Goal: Transaction & Acquisition: Purchase product/service

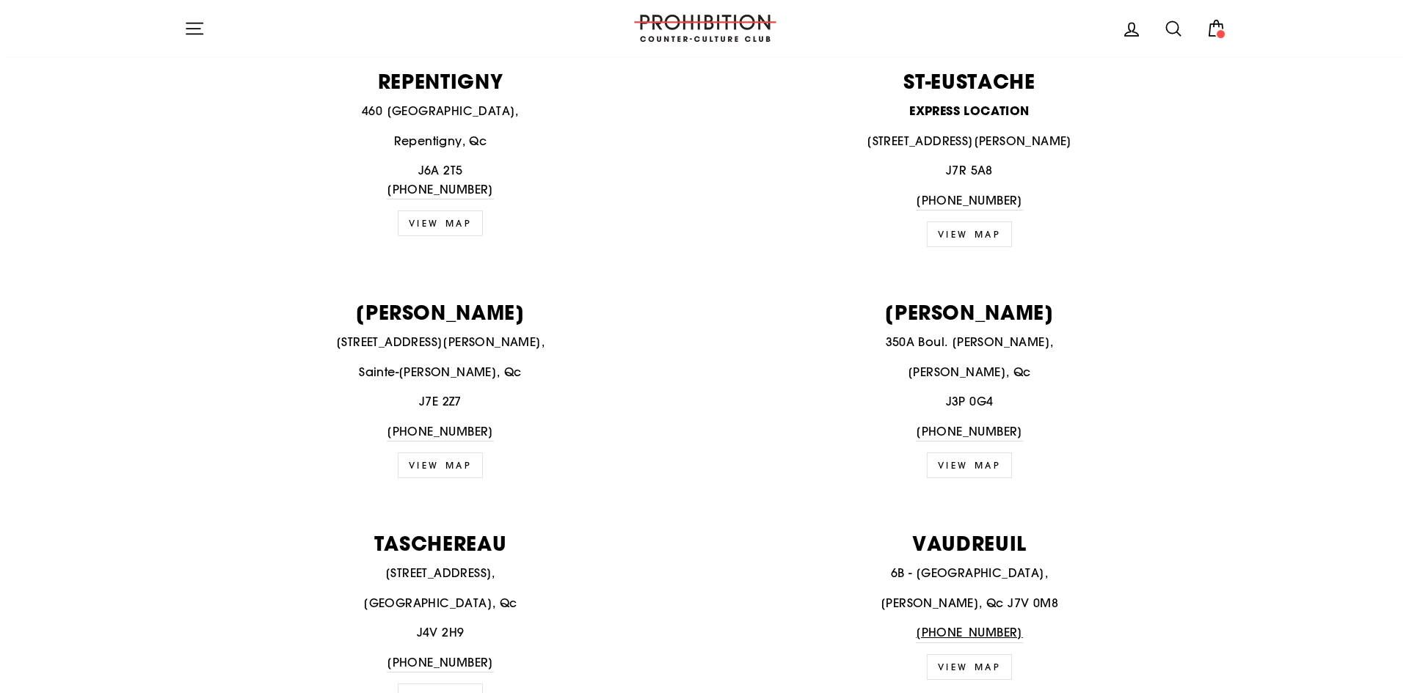
scroll to position [1925, 0]
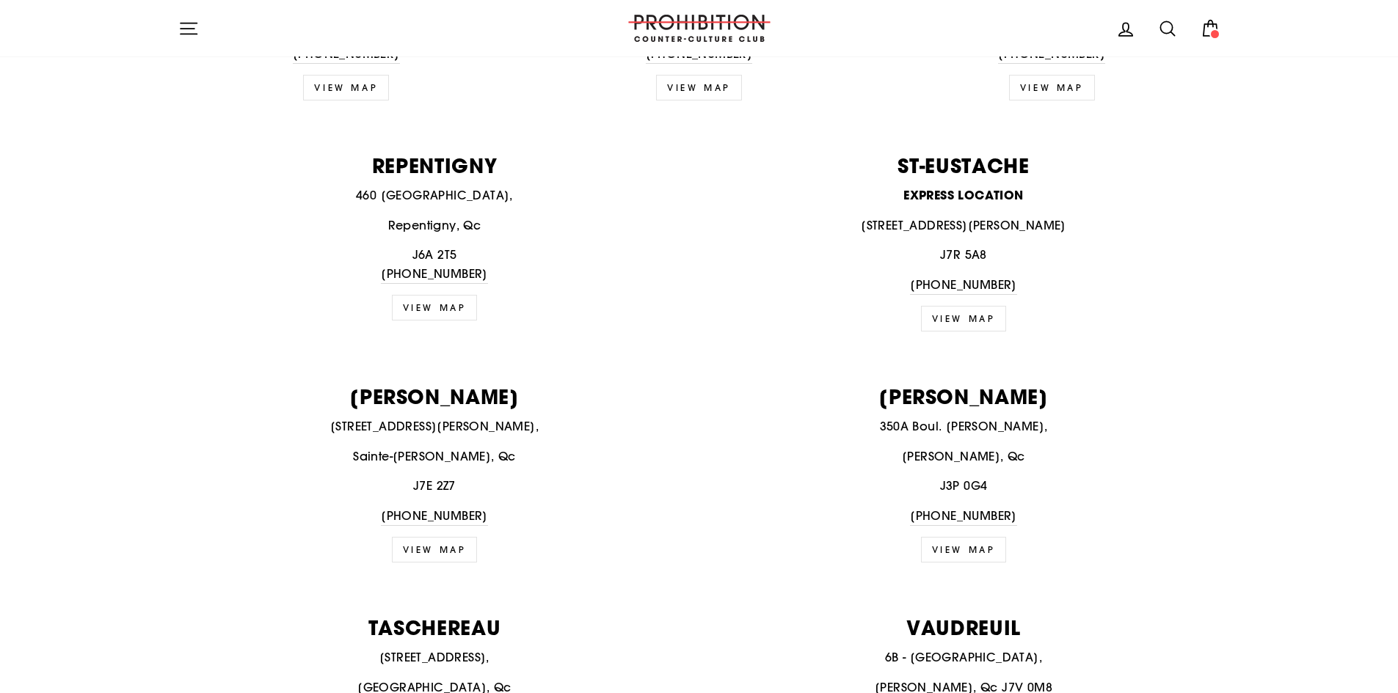
click at [185, 24] on icon "button" at bounding box center [188, 28] width 21 height 21
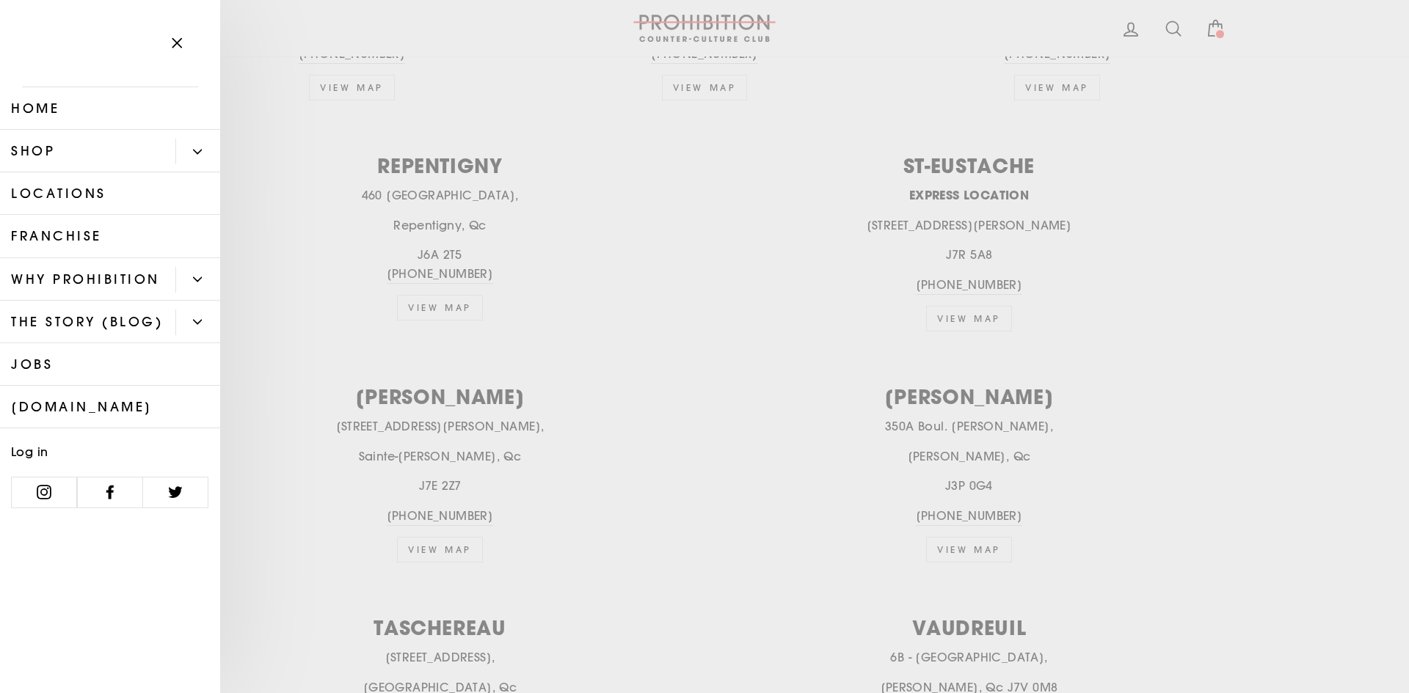
click at [194, 282] on icon "Primary" at bounding box center [197, 279] width 9 height 9
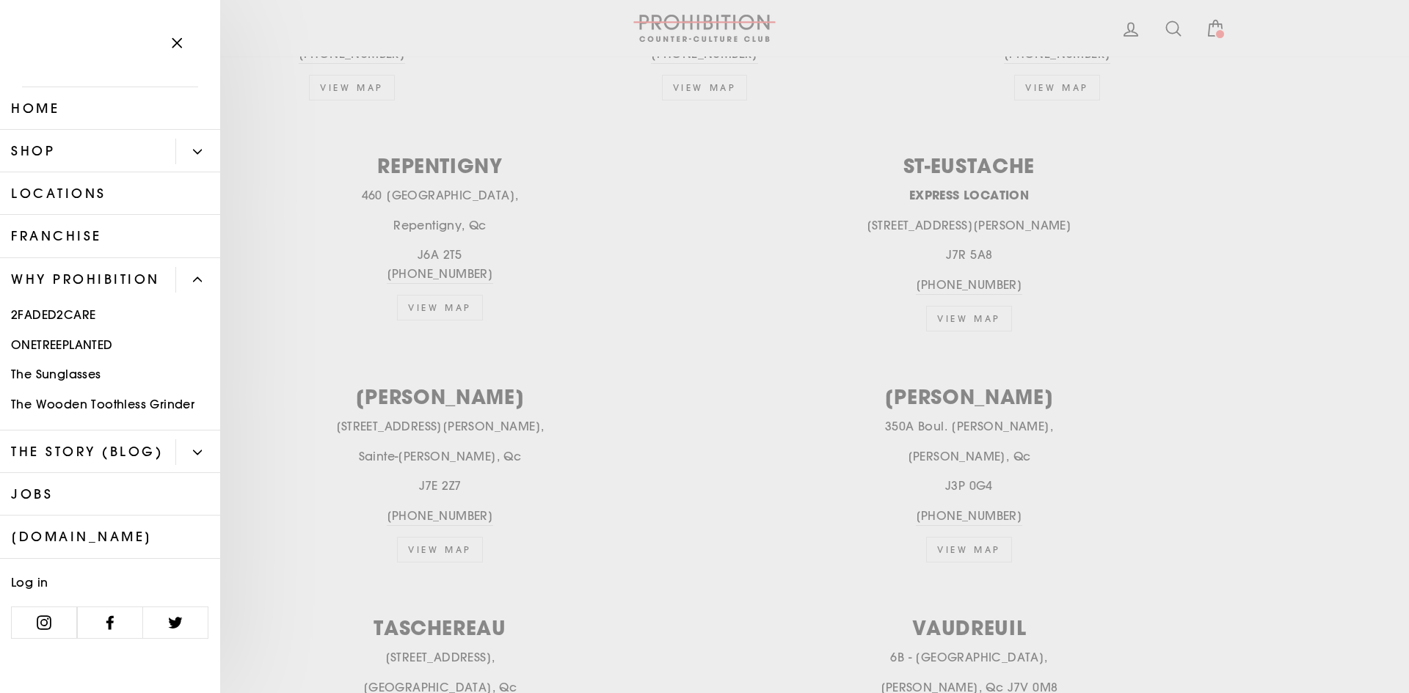
click at [28, 149] on link "Shop" at bounding box center [87, 151] width 175 height 43
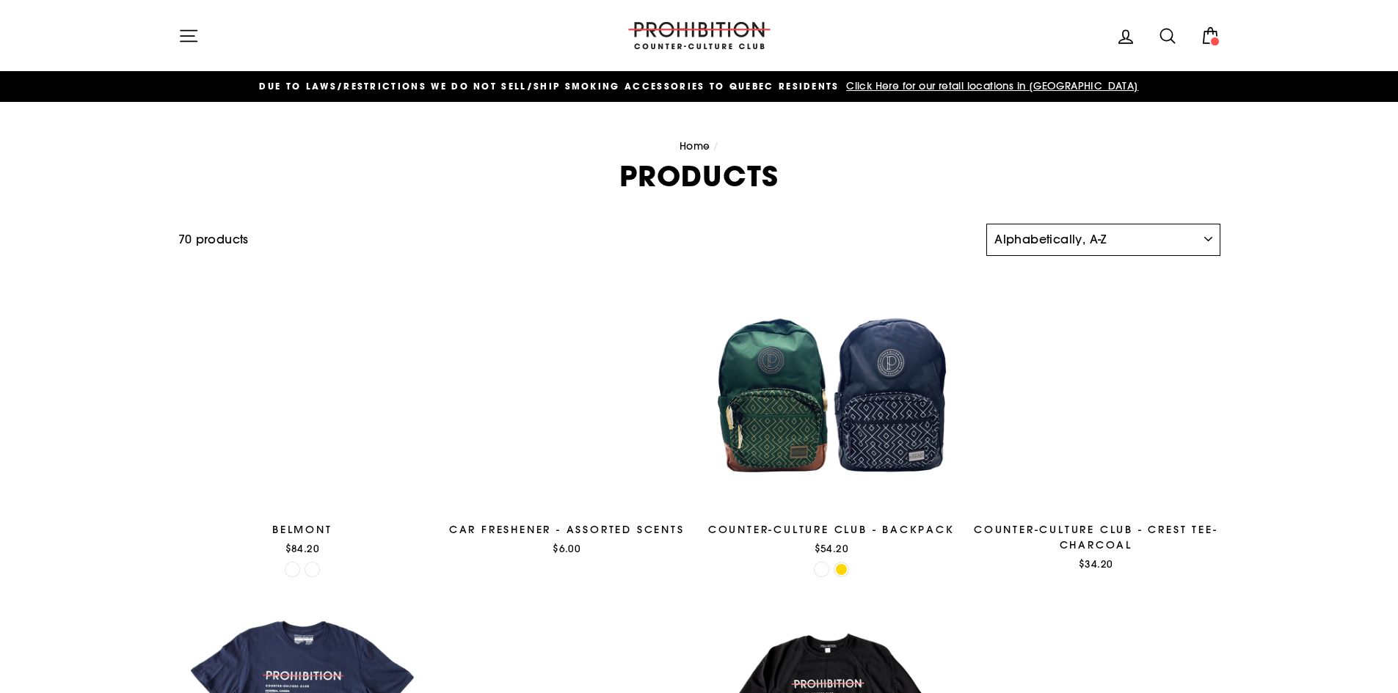
click at [1081, 230] on select "Sort Featured Best selling Alphabetically, A-Z Alphabetically, Z-A Price, low t…" at bounding box center [1102, 240] width 233 height 32
select select "best-selling"
click at [986, 224] on select "Sort Featured Best selling Alphabetically, A-Z Alphabetically, Z-A Price, low t…" at bounding box center [1102, 240] width 233 height 32
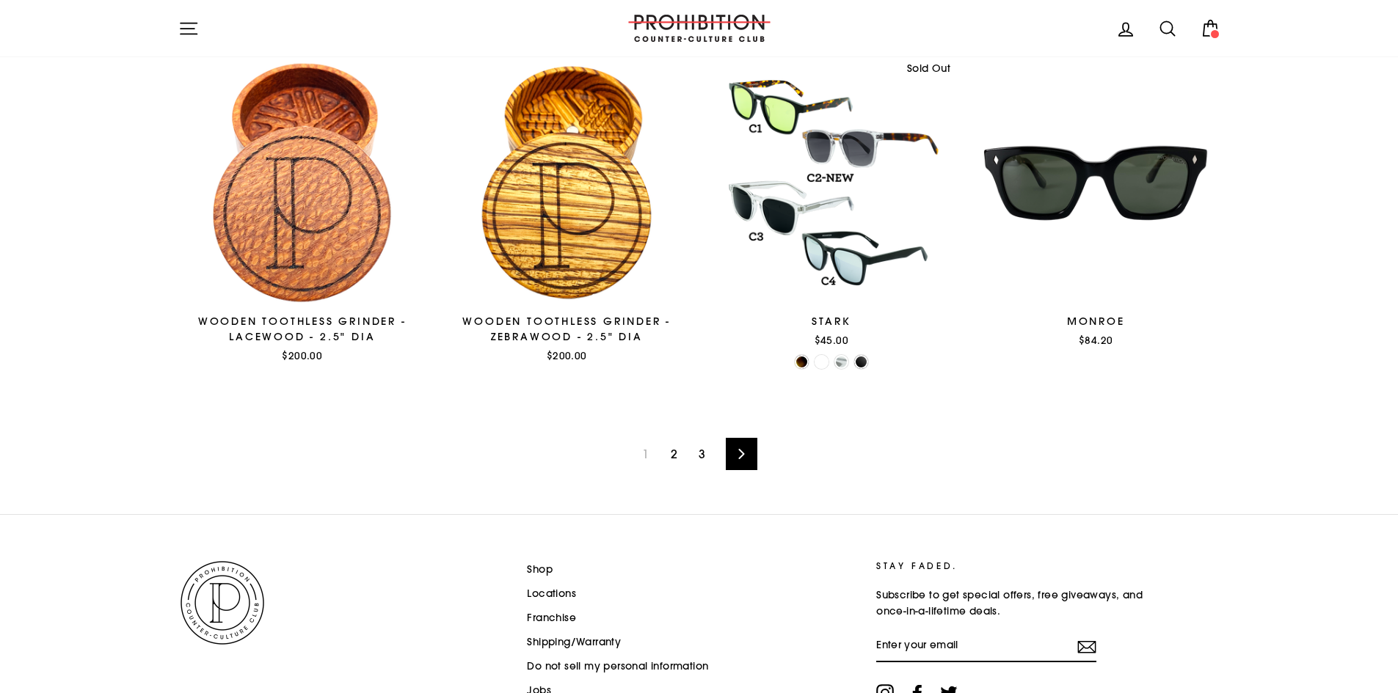
scroll to position [2348, 0]
click at [683, 453] on link "2" at bounding box center [674, 453] width 24 height 23
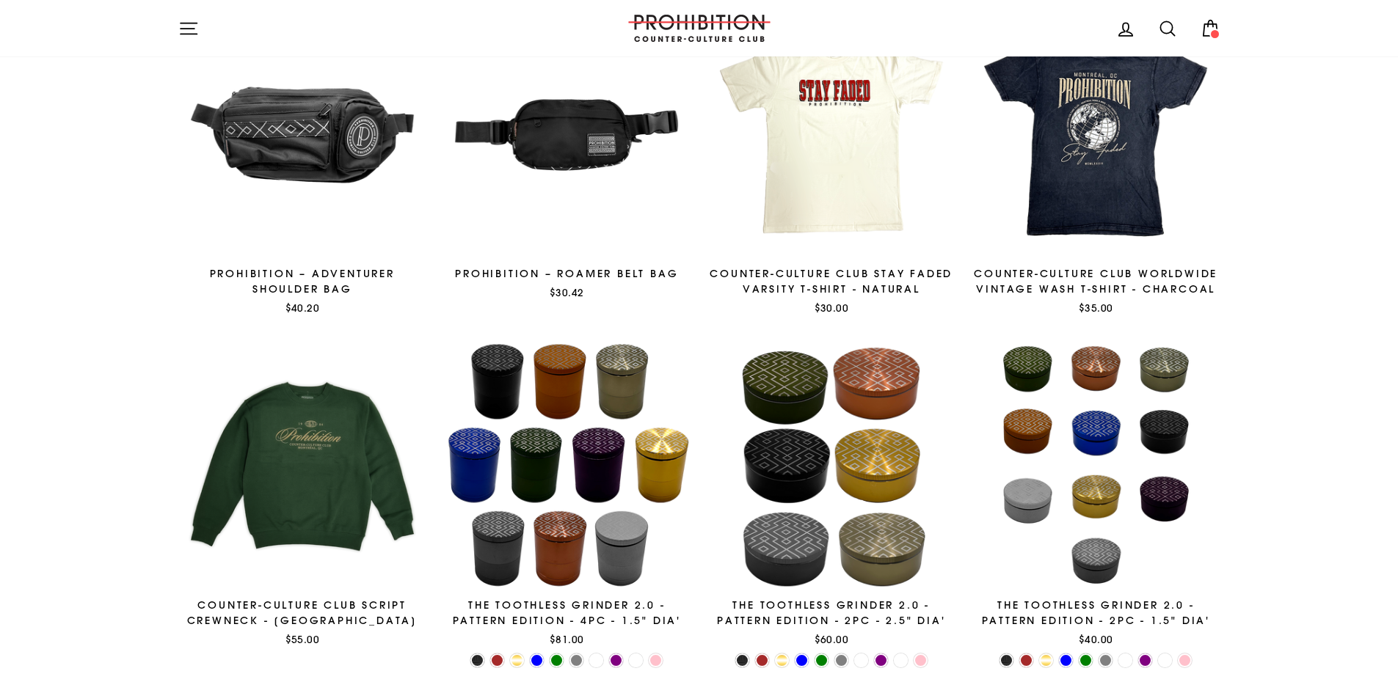
scroll to position [147, 0]
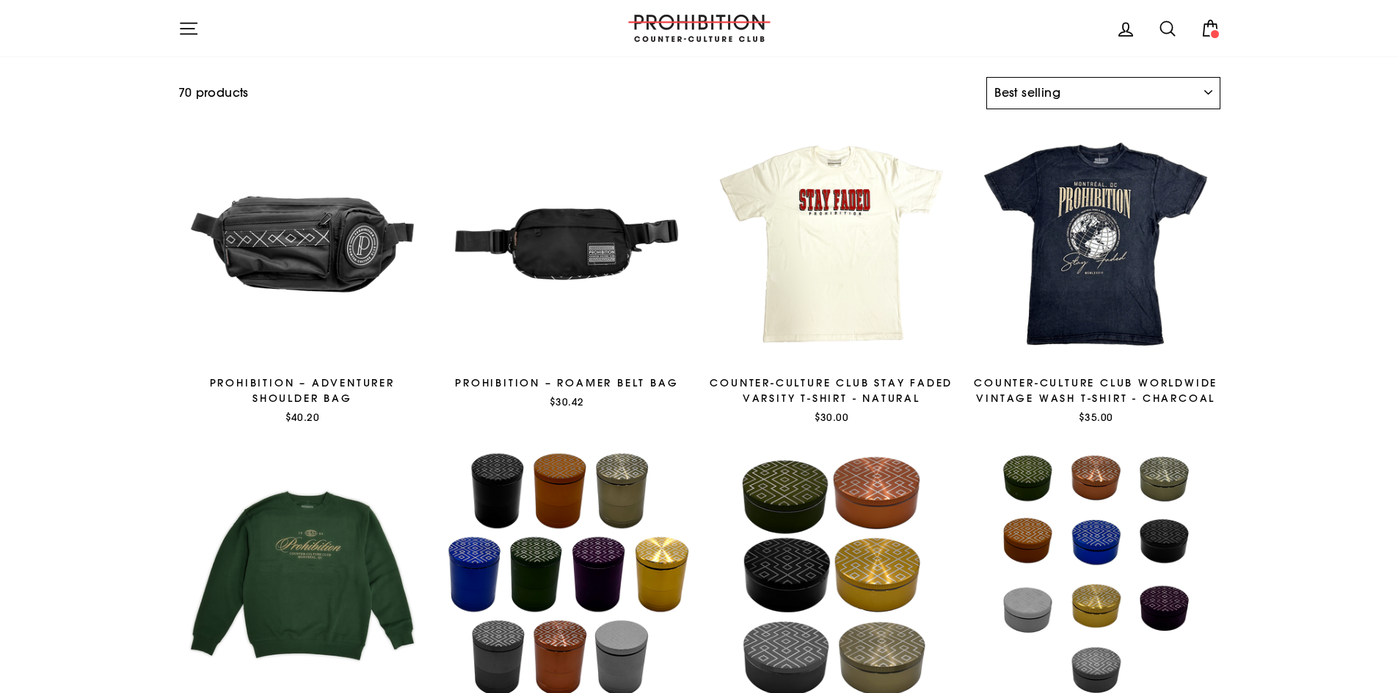
click at [1015, 81] on select "Sort Featured Best selling Alphabetically, A-Z Alphabetically, Z-A Price, low t…" at bounding box center [1102, 93] width 233 height 32
click at [986, 77] on select "Sort Featured Best selling Alphabetically, A-Z Alphabetically, Z-A Price, low t…" at bounding box center [1102, 93] width 233 height 32
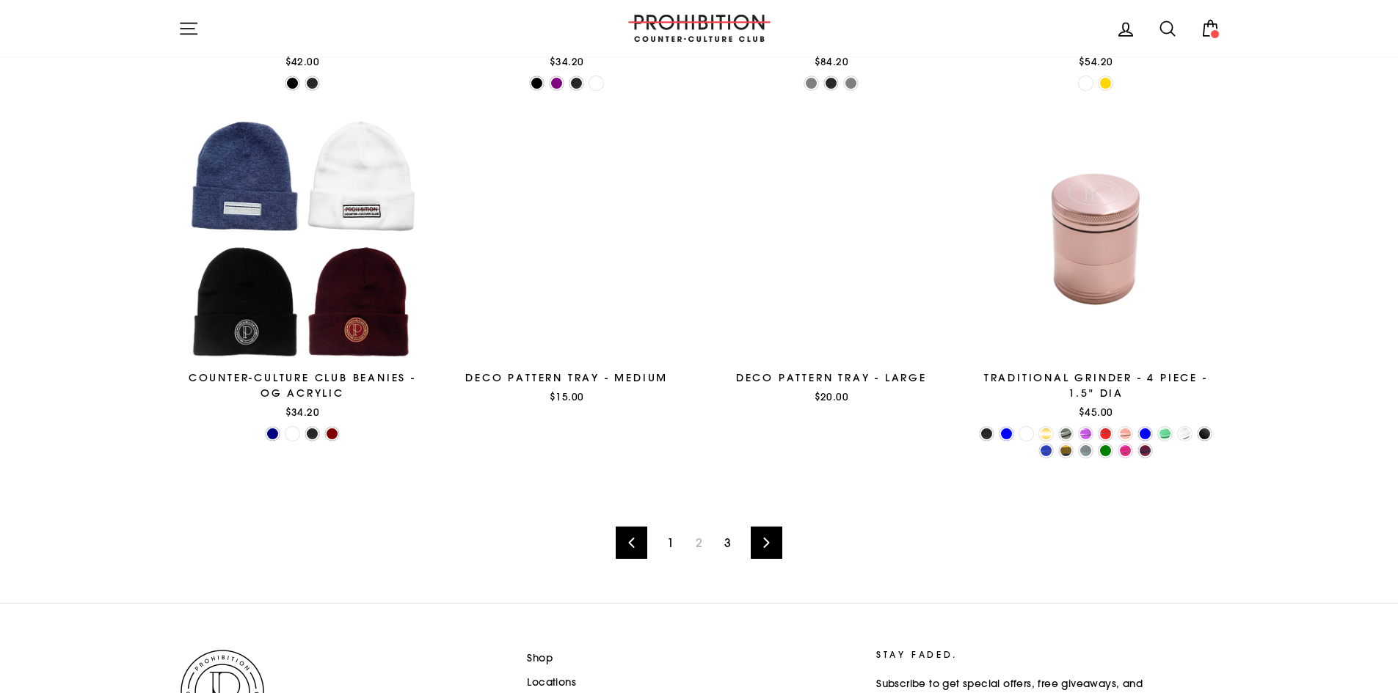
scroll to position [2357, 0]
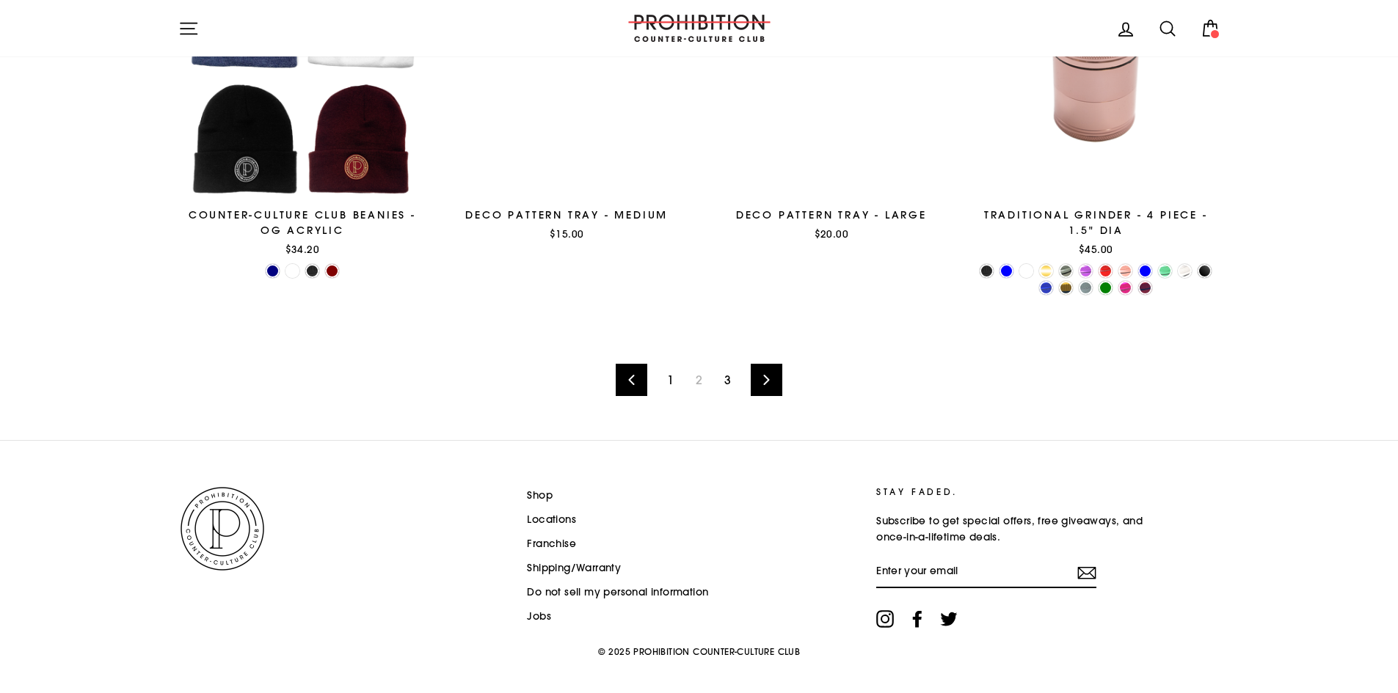
click at [637, 368] on link "Previous" at bounding box center [631, 380] width 32 height 32
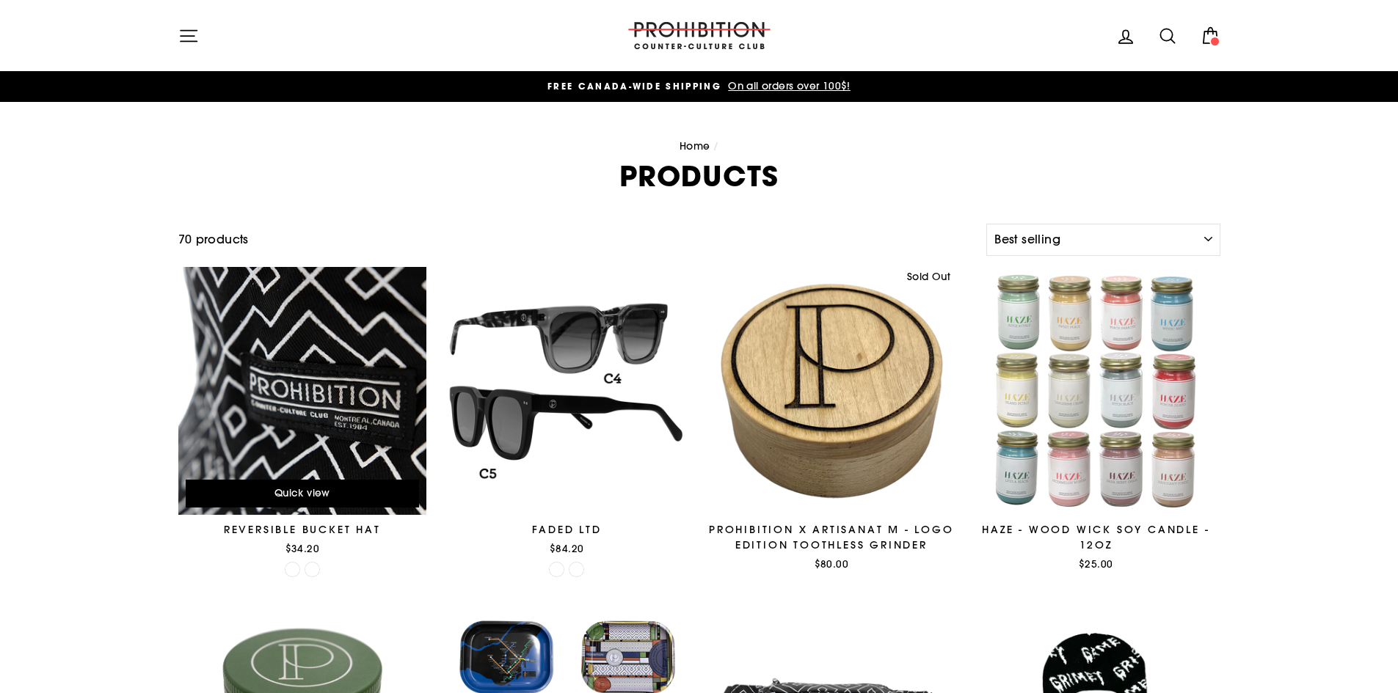
click at [295, 403] on div at bounding box center [302, 391] width 249 height 249
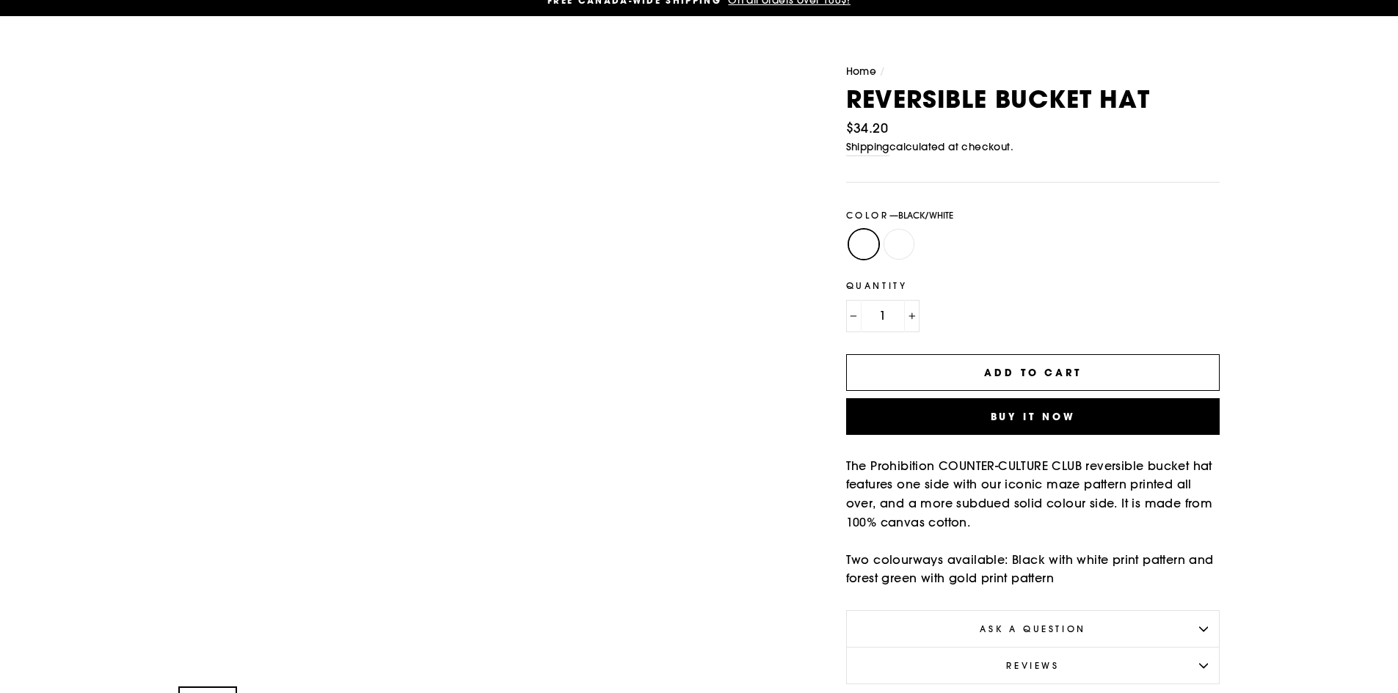
scroll to position [293, 0]
